Goal: Transaction & Acquisition: Purchase product/service

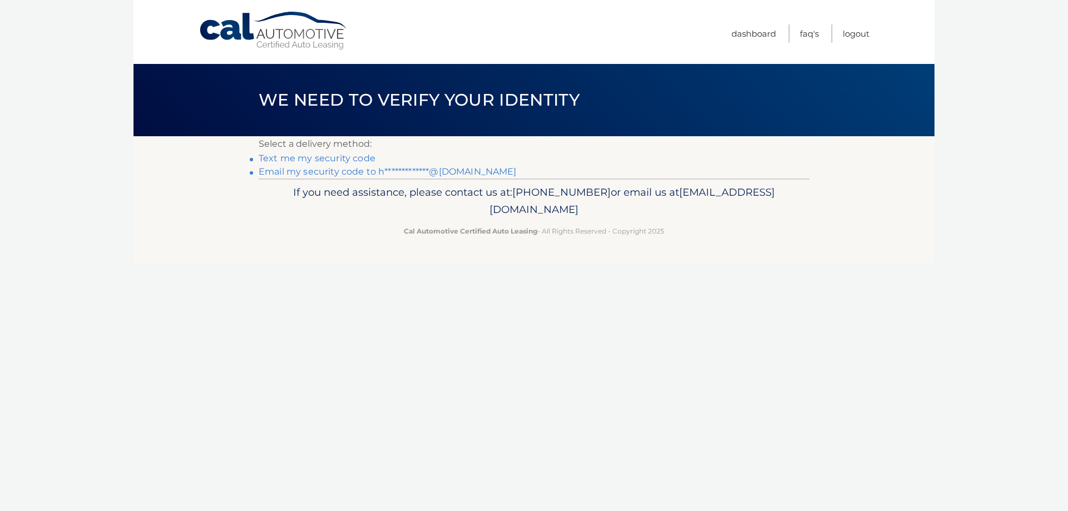
click at [309, 169] on link "**********" at bounding box center [388, 171] width 258 height 11
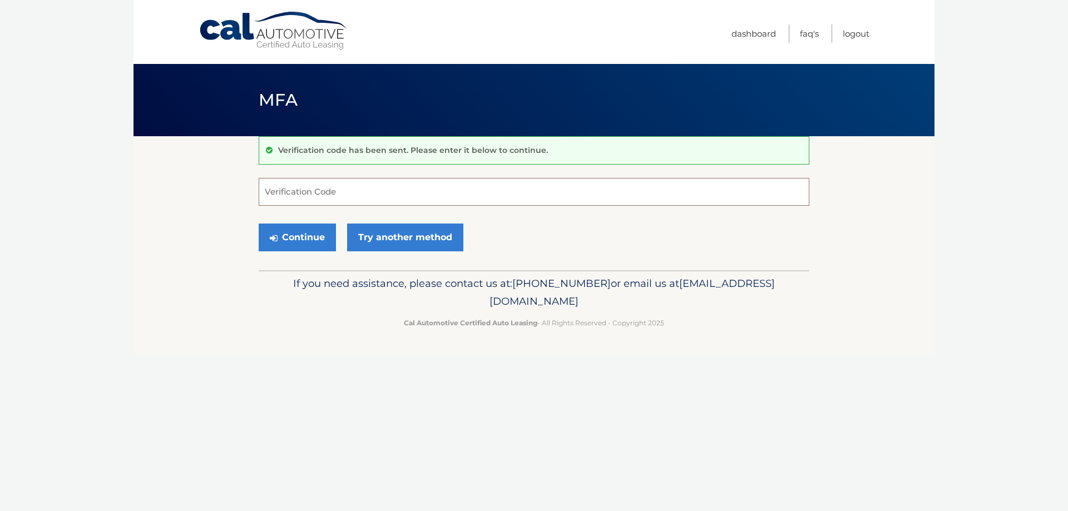
click at [366, 190] on input "Verification Code" at bounding box center [534, 192] width 551 height 28
type input "587055"
click at [287, 237] on button "Continue" at bounding box center [297, 238] width 77 height 28
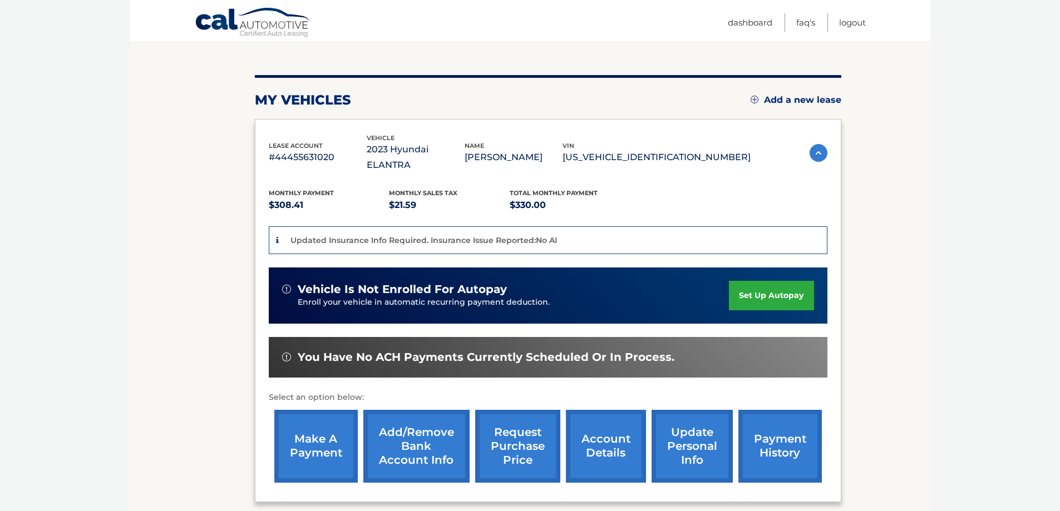
scroll to position [205, 0]
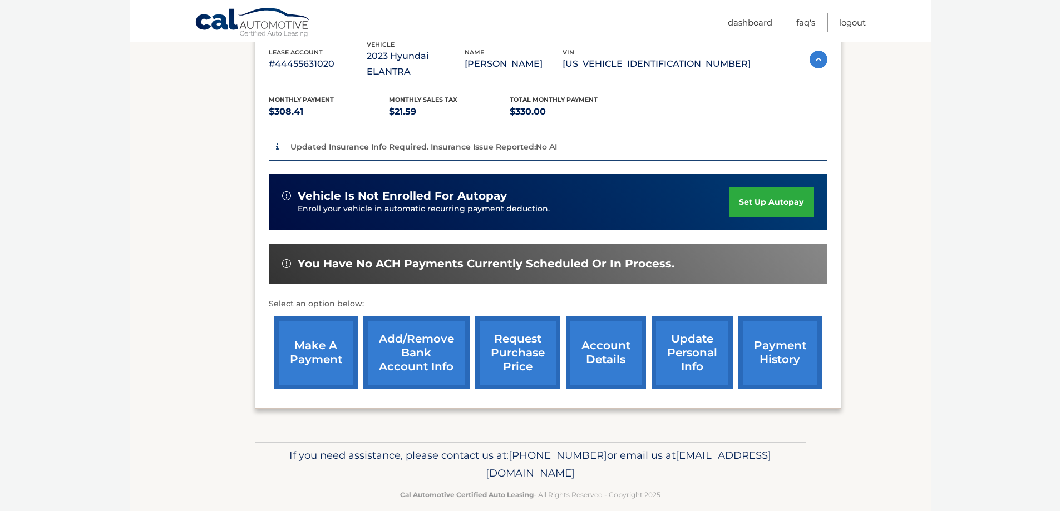
click at [312, 343] on link "make a payment" at bounding box center [315, 353] width 83 height 73
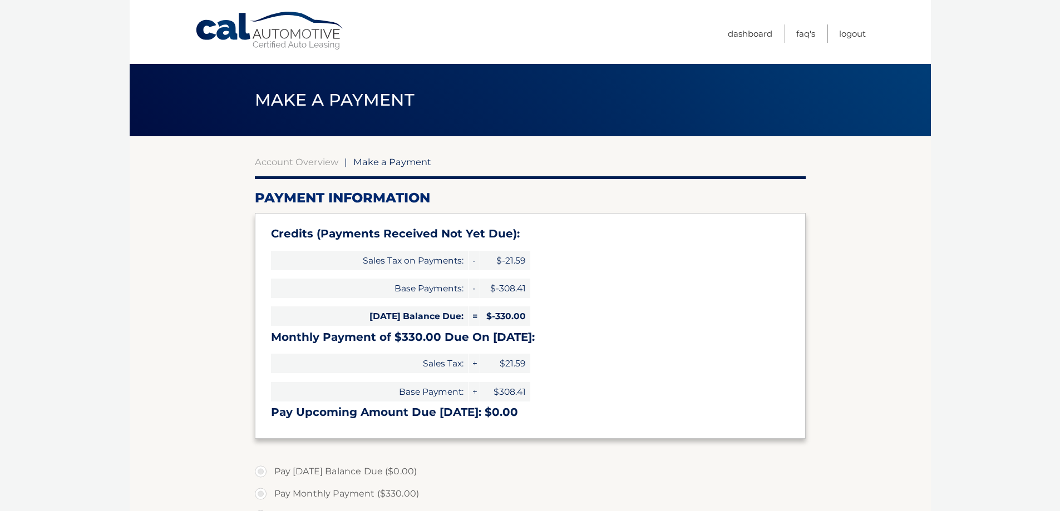
select select "ZjhhYTNiYWUtMjUwOC00ZTgwLWJlNTEtOGYyMjgyODMwOGU1"
